Goal: Task Accomplishment & Management: Complete application form

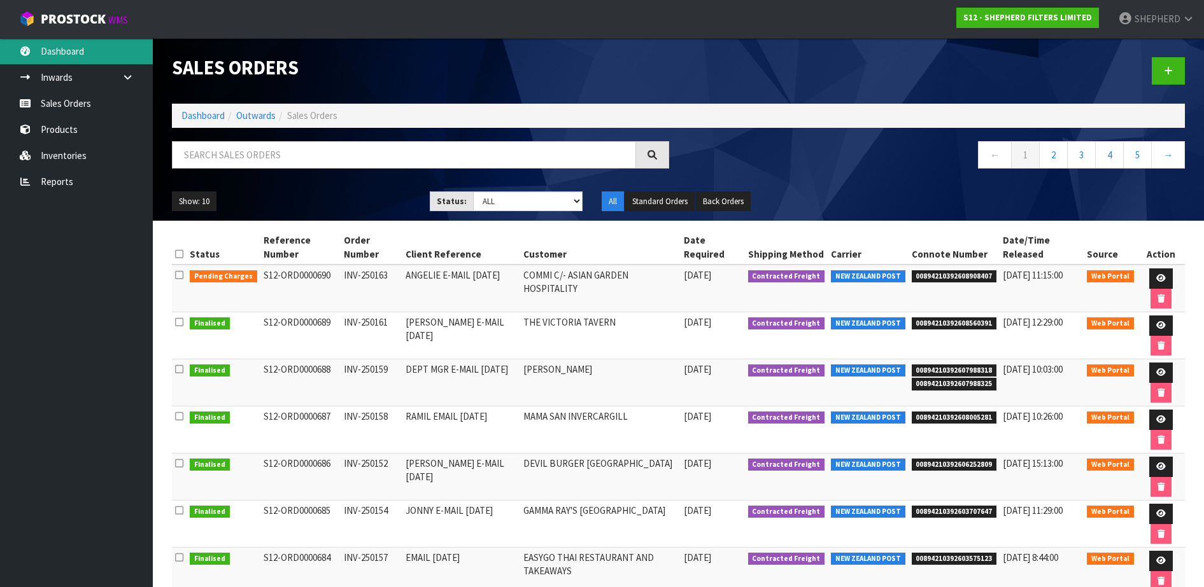
click at [53, 56] on link "Dashboard" at bounding box center [76, 51] width 153 height 26
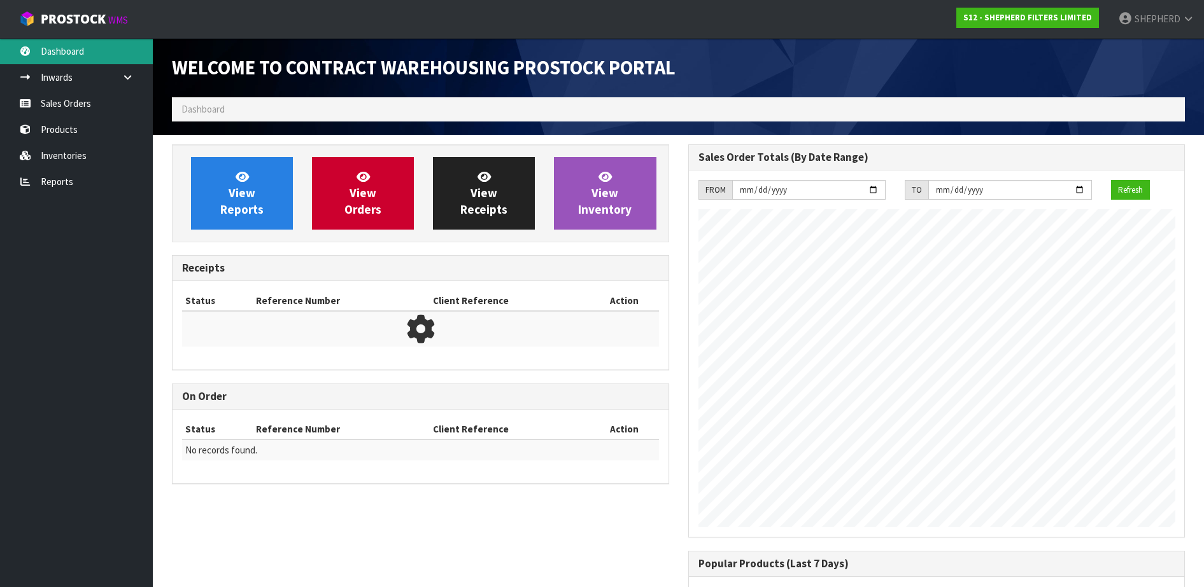
scroll to position [582, 516]
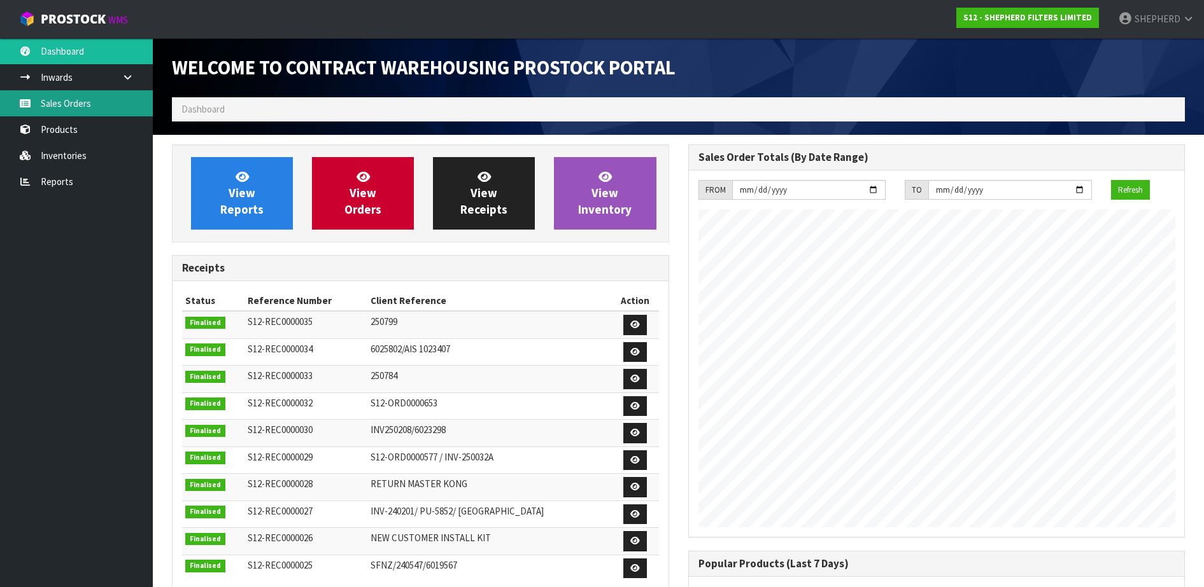
click at [53, 104] on link "Sales Orders" at bounding box center [76, 103] width 153 height 26
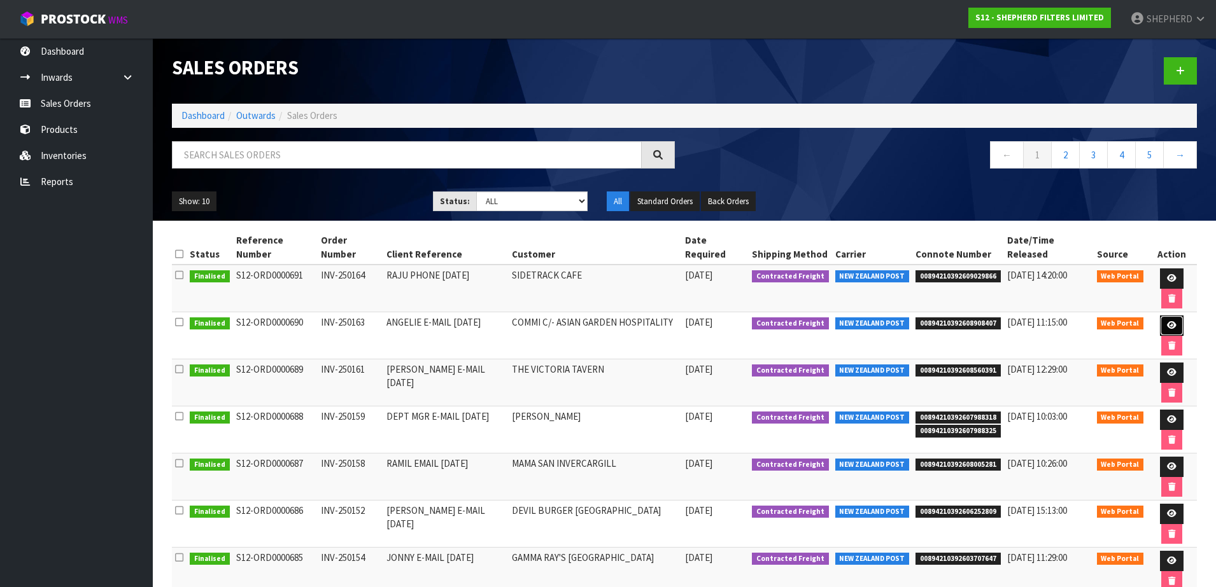
click at [1167, 321] on icon at bounding box center [1172, 325] width 10 height 8
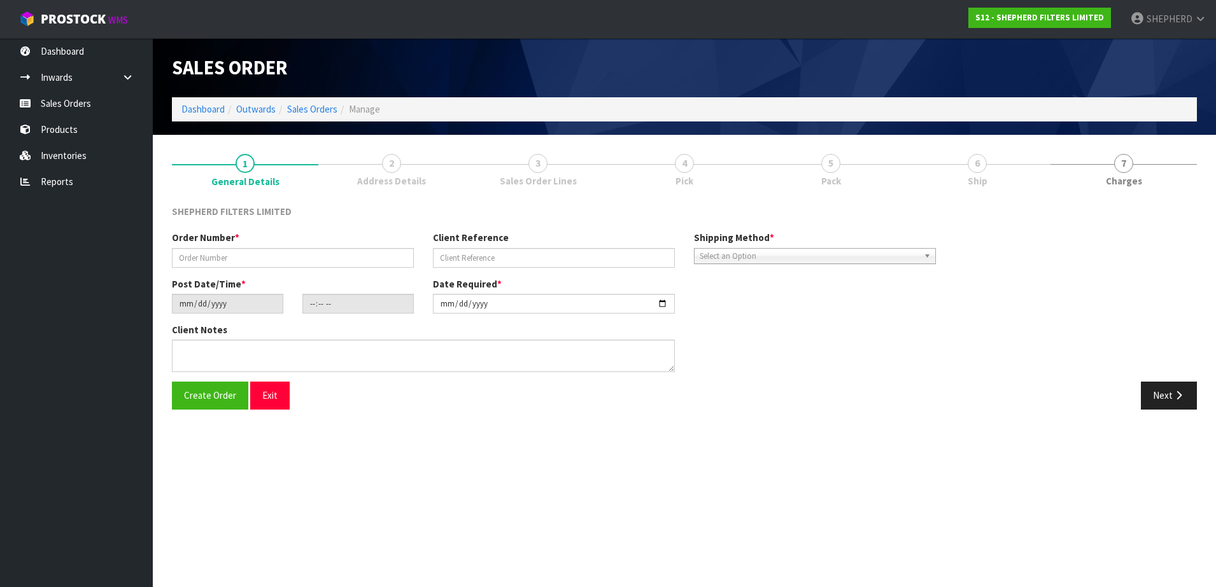
type input "INV-250163"
type input "ANGELIE E-MAIL [DATE]"
type input "[DATE]"
type input "07:24:00.000"
type input "[DATE]"
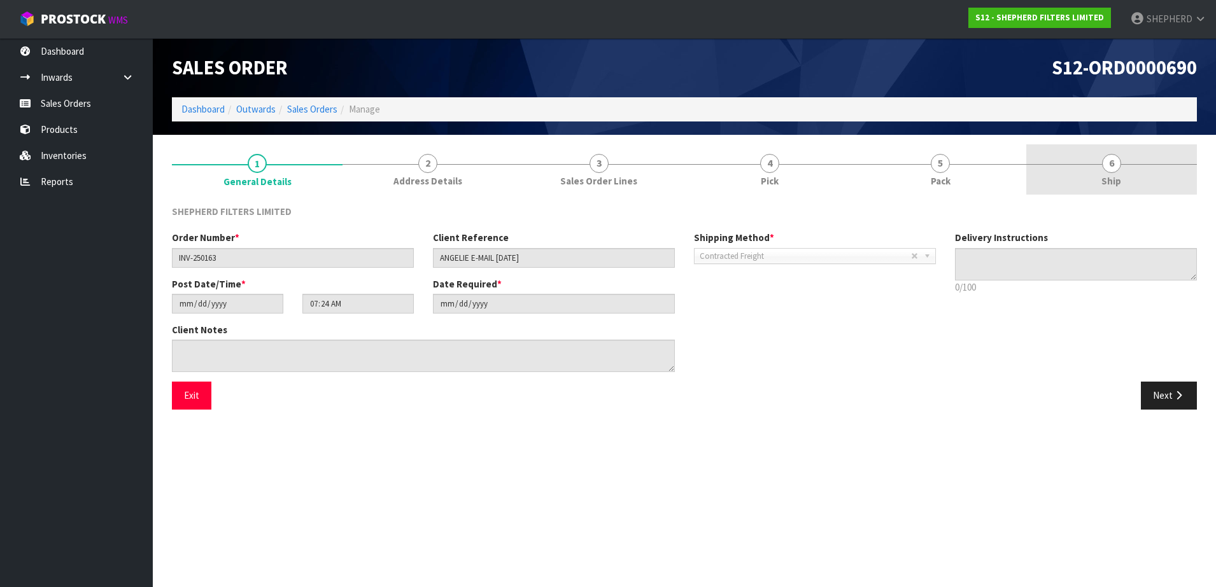
click at [1114, 155] on span "6" at bounding box center [1111, 163] width 19 height 19
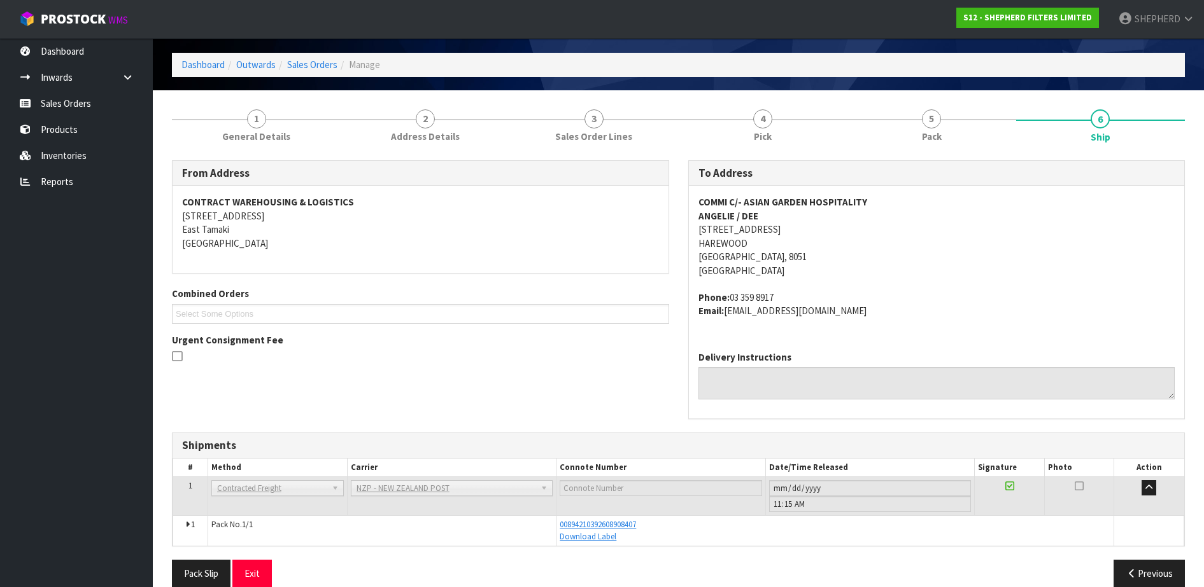
scroll to position [64, 0]
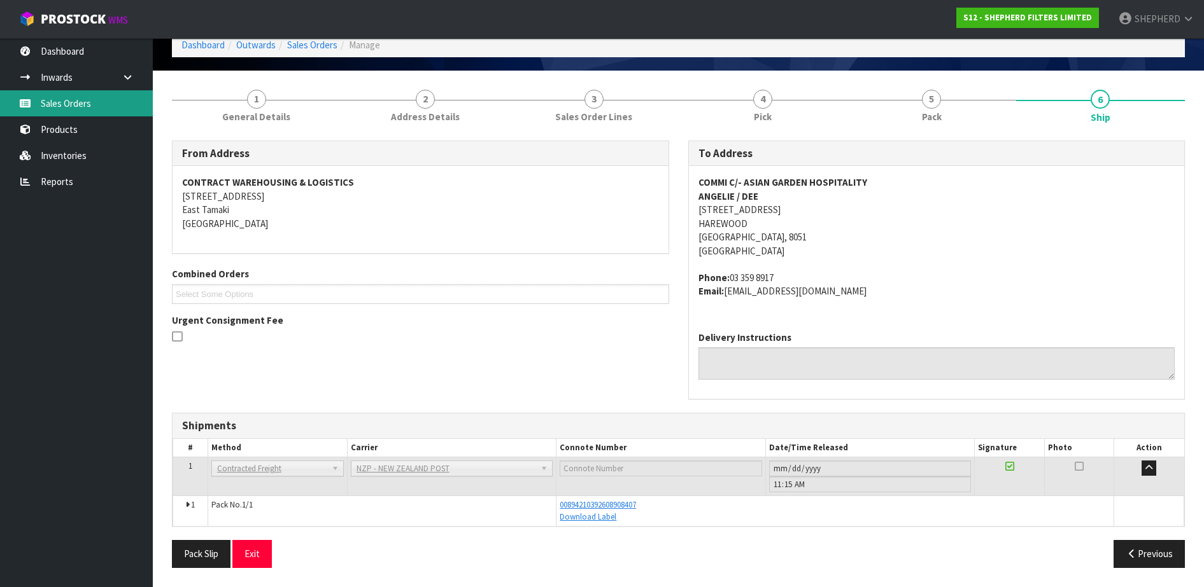
click at [74, 111] on link "Sales Orders" at bounding box center [76, 103] width 153 height 26
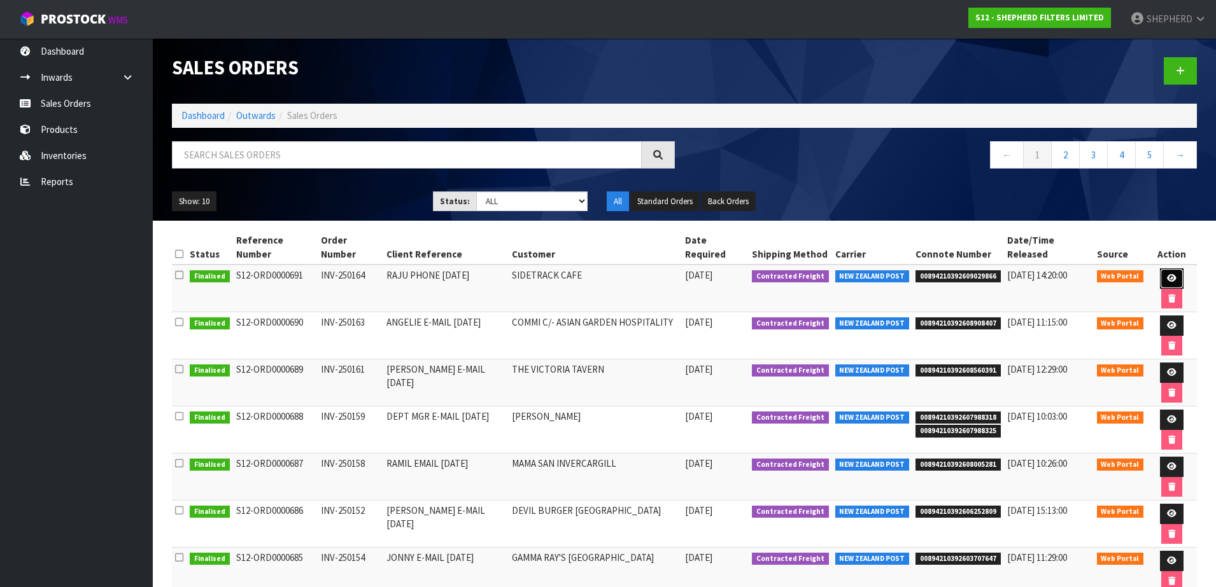
click at [1165, 269] on link at bounding box center [1172, 279] width 24 height 20
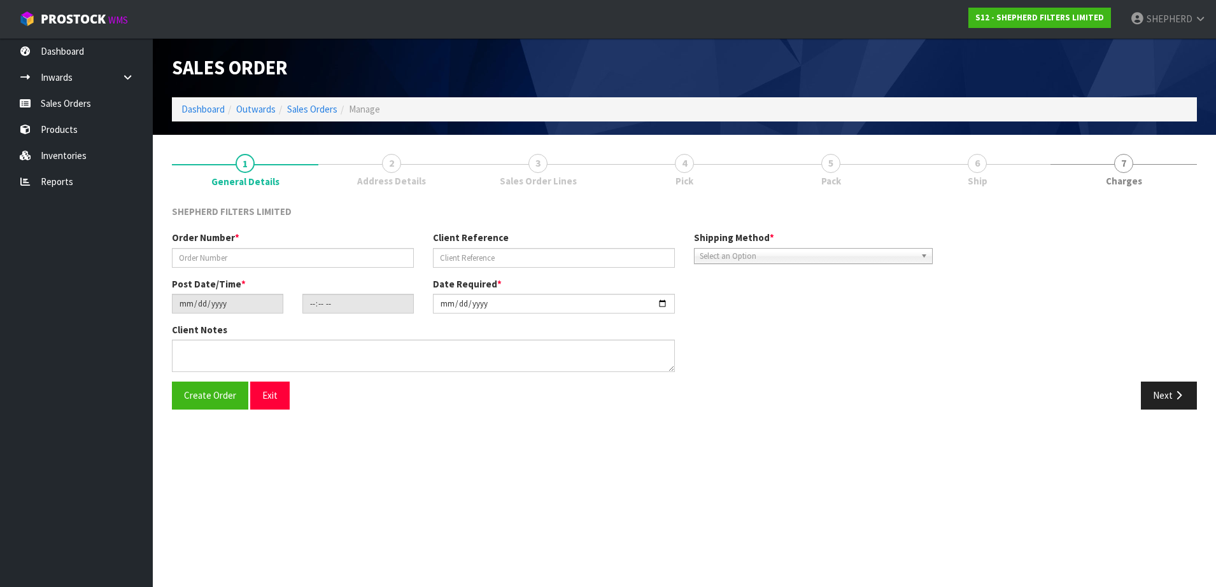
type input "INV-250164"
type input "RAJU PHONE [DATE]"
type input "[DATE]"
type input "14:58:00.000"
type input "[DATE]"
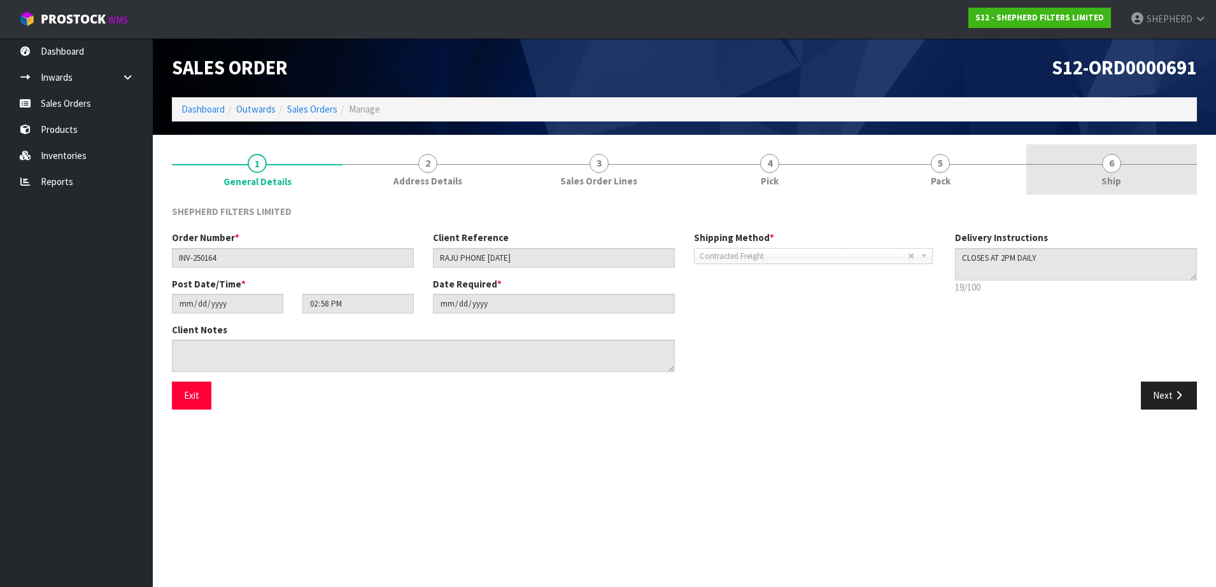
click at [1108, 164] on span "6" at bounding box center [1111, 163] width 19 height 19
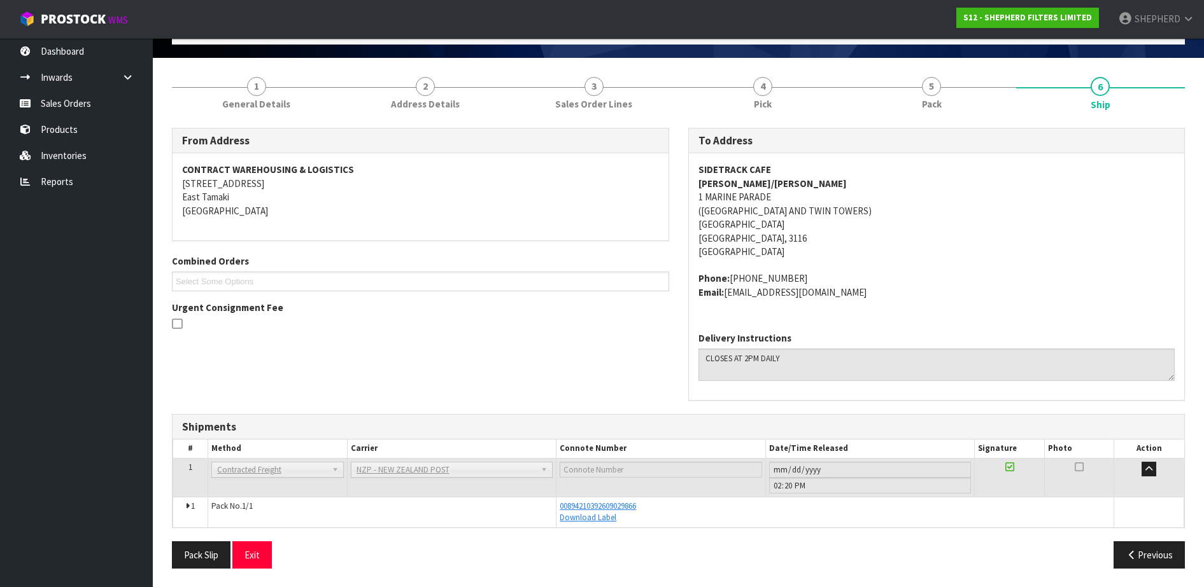
scroll to position [78, 0]
